Goal: Communication & Community: Participate in discussion

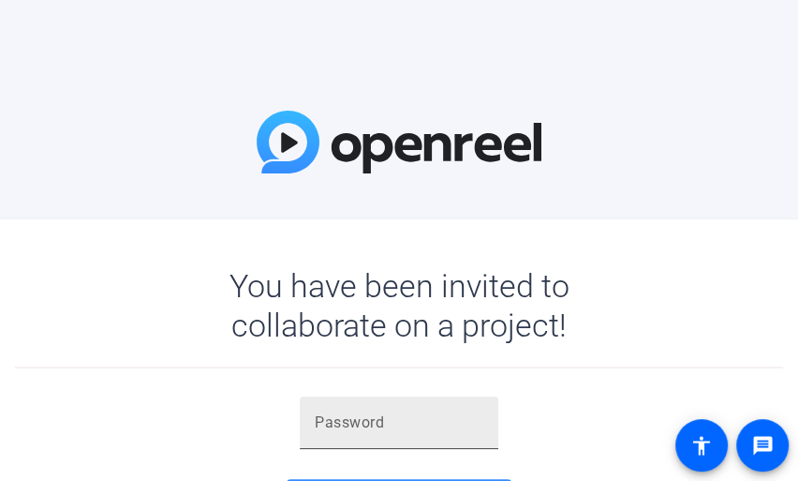
click at [387, 431] on input "text" at bounding box center [399, 422] width 169 height 22
paste input "Ax^+f}"
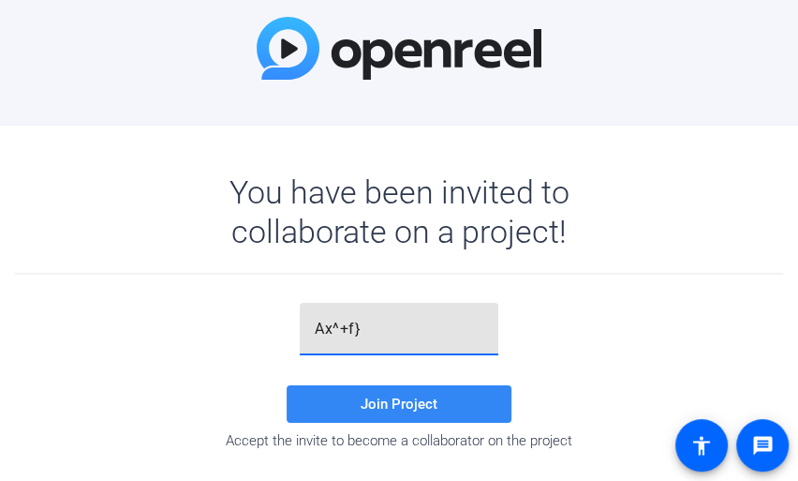
type input "Ax^+f}"
click at [394, 412] on span at bounding box center [399, 403] width 225 height 45
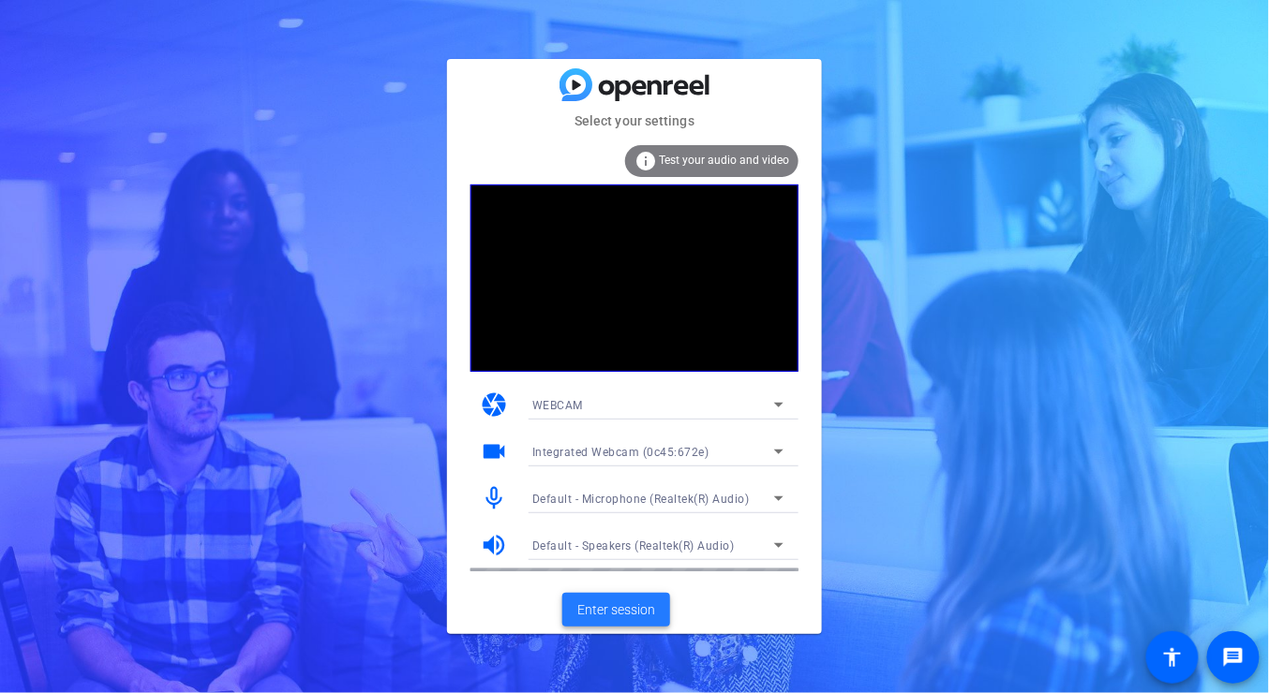
click at [599, 480] on span "Enter session" at bounding box center [616, 611] width 78 height 20
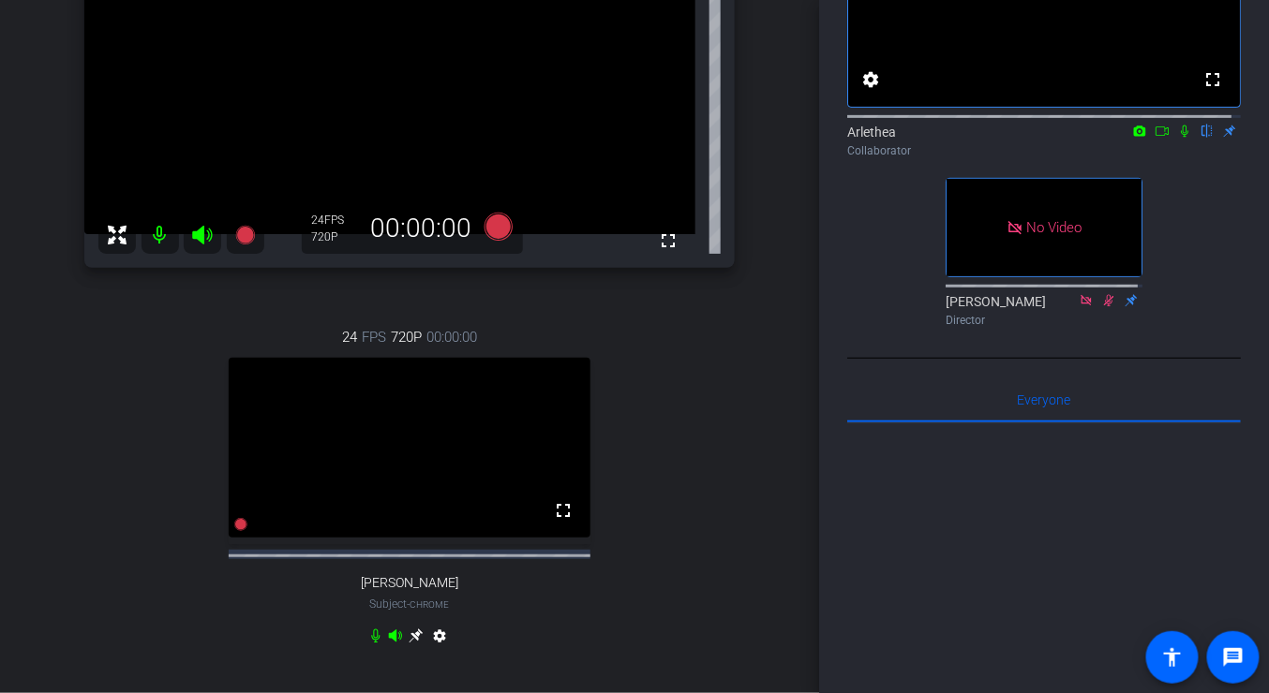
scroll to position [187, 0]
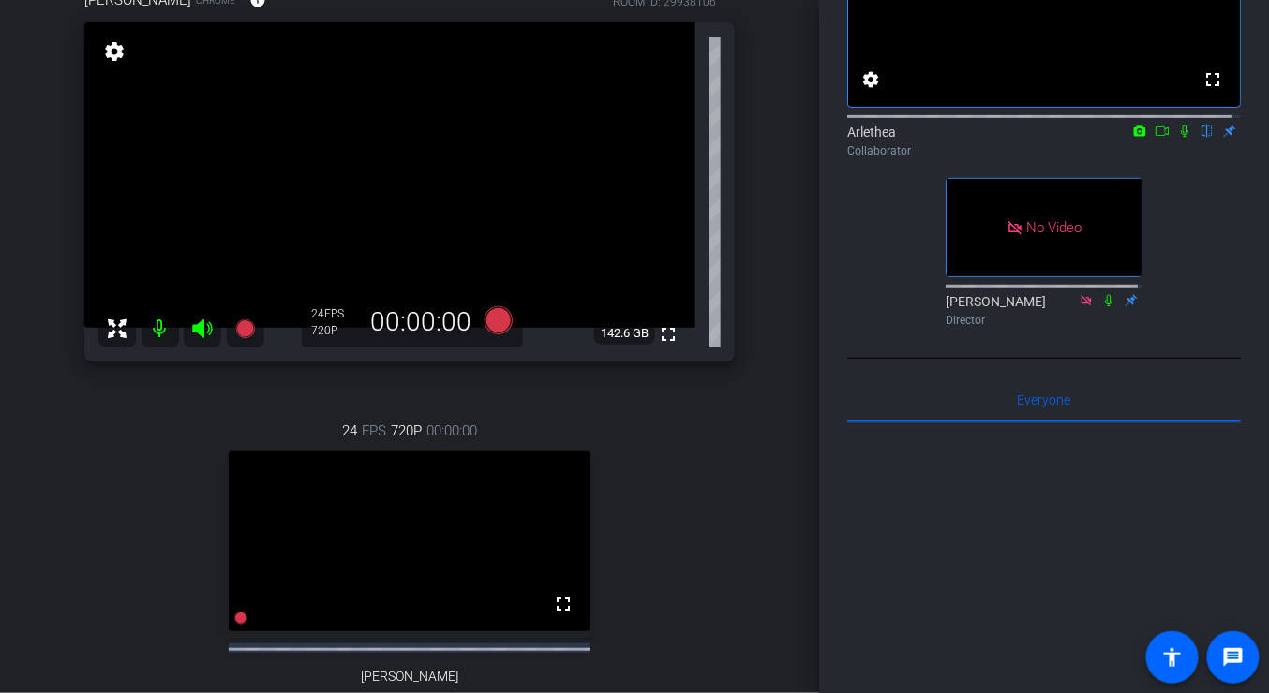
click at [665, 480] on div "24 FPS 720P 00:00:00 fullscreen [PERSON_NAME] Subject - Chrome settings" at bounding box center [409, 583] width 650 height 387
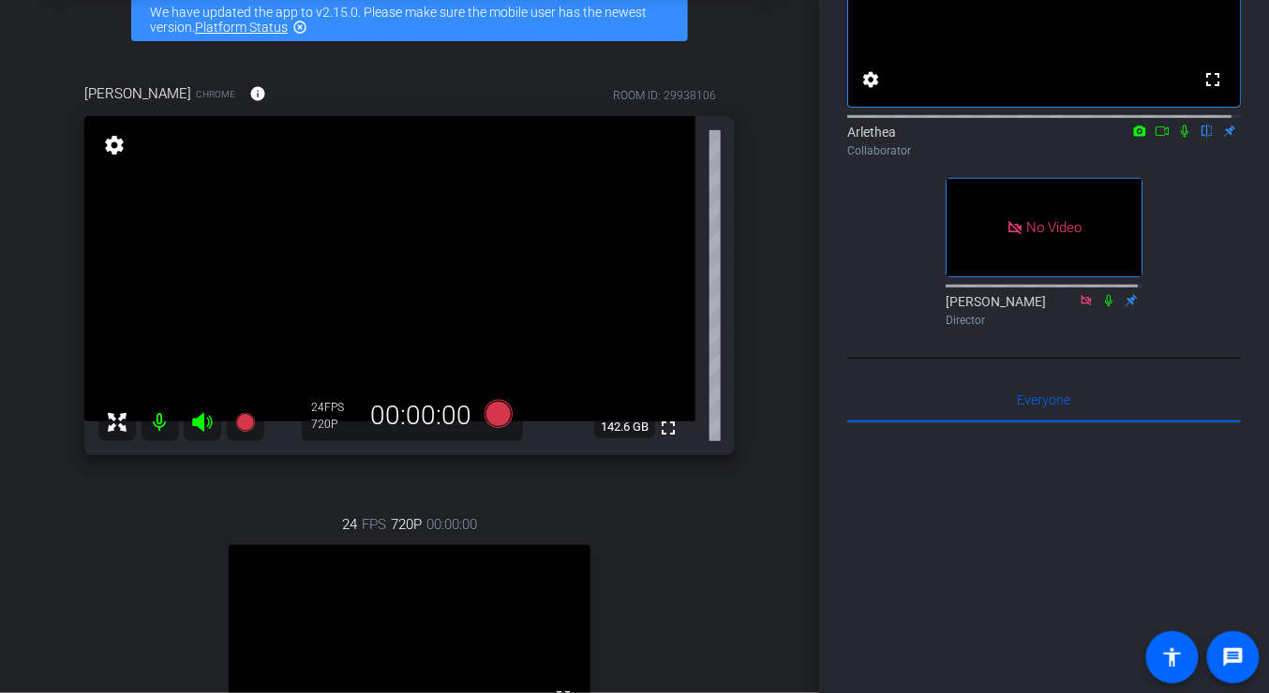
click at [797, 138] on icon at bounding box center [1162, 131] width 15 height 13
click at [797, 138] on icon at bounding box center [1207, 131] width 15 height 13
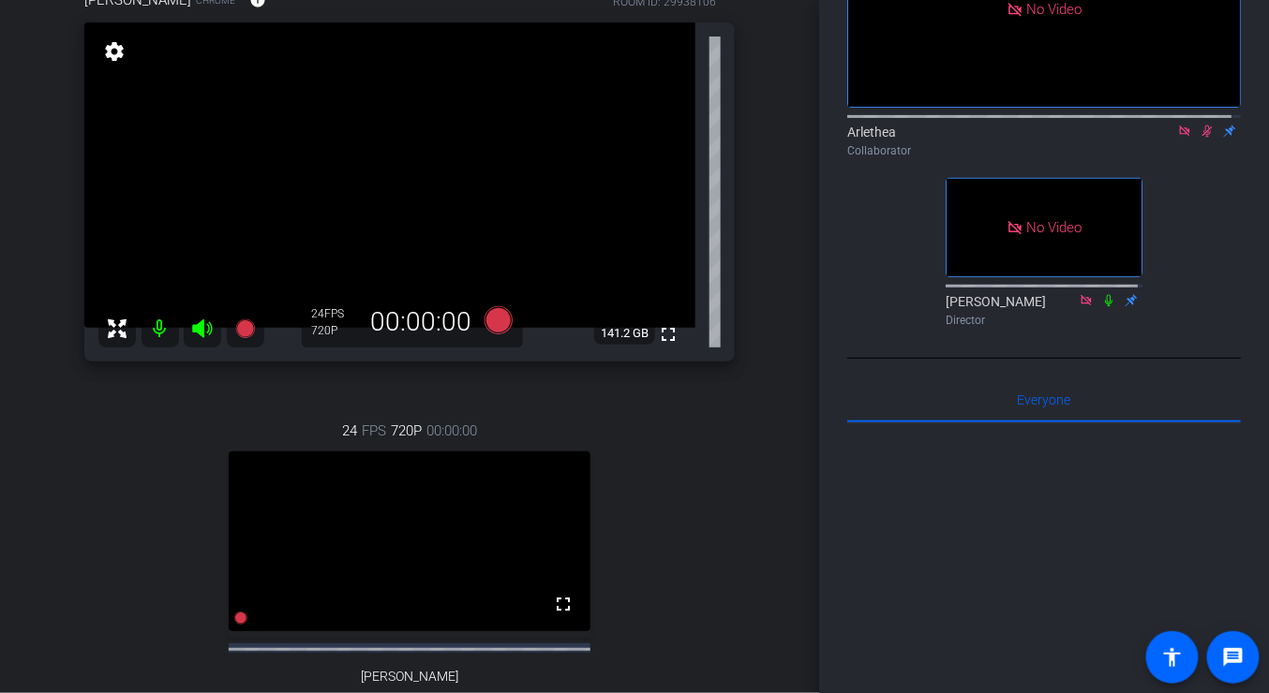
scroll to position [0, 0]
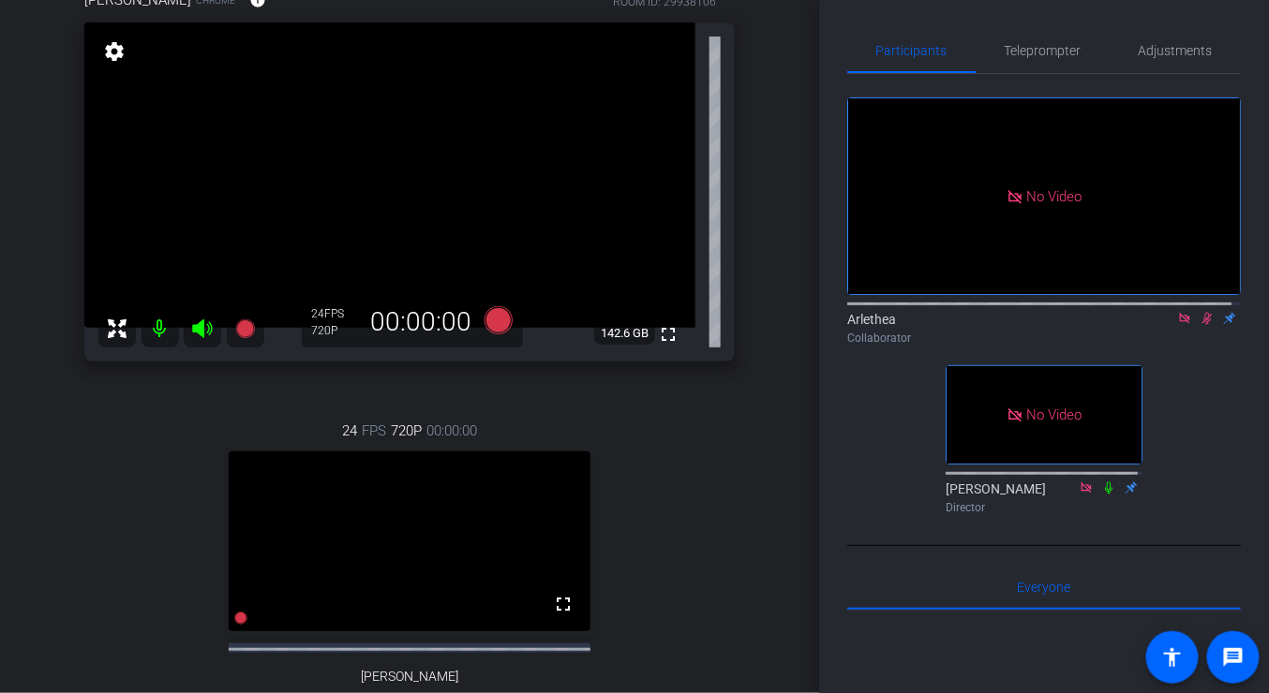
click at [797, 325] on icon at bounding box center [1207, 319] width 10 height 12
click at [797, 325] on icon at bounding box center [1184, 318] width 15 height 13
